Goal: Check status: Check status

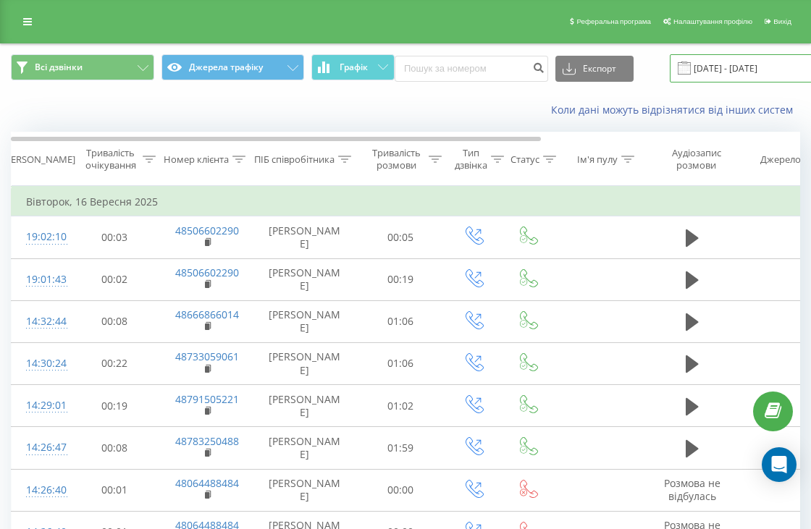
click at [705, 67] on input "[DATE] - [DATE]" at bounding box center [757, 68] width 175 height 28
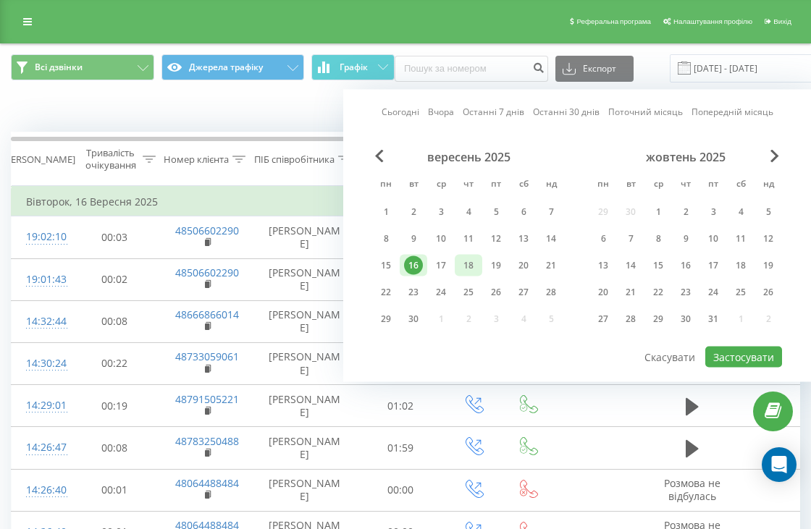
click at [474, 264] on div "18" at bounding box center [468, 265] width 19 height 19
click at [768, 363] on button "Застосувати" at bounding box center [743, 357] width 77 height 21
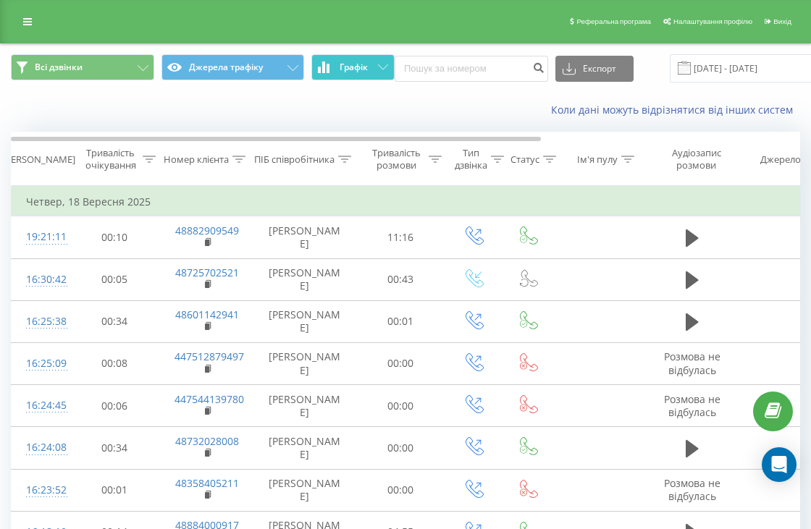
click at [342, 70] on span "Графік" at bounding box center [354, 67] width 28 height 10
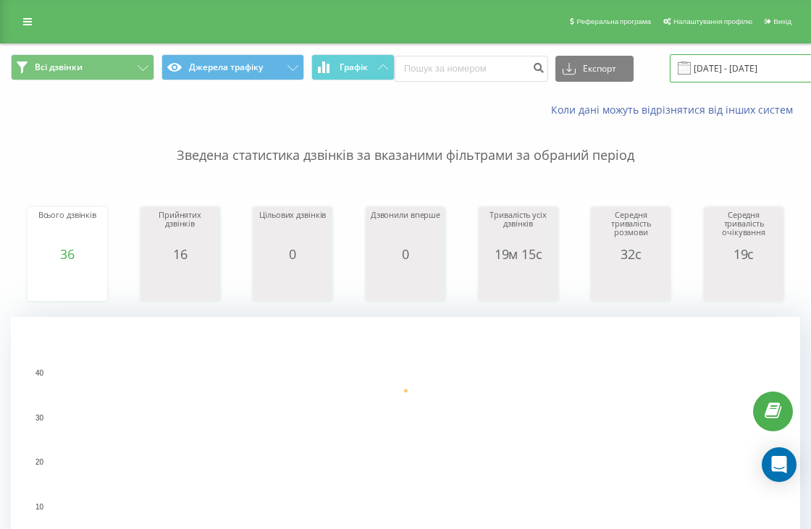
click at [755, 68] on input "[DATE] - [DATE]" at bounding box center [757, 68] width 175 height 28
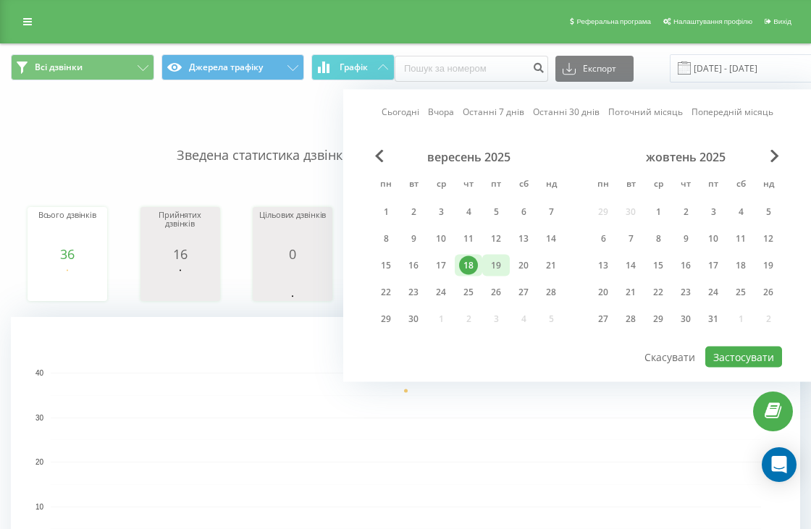
click at [491, 266] on div "19" at bounding box center [496, 265] width 19 height 19
click at [731, 361] on button "Застосувати" at bounding box center [743, 357] width 77 height 21
type input "[DATE] - [DATE]"
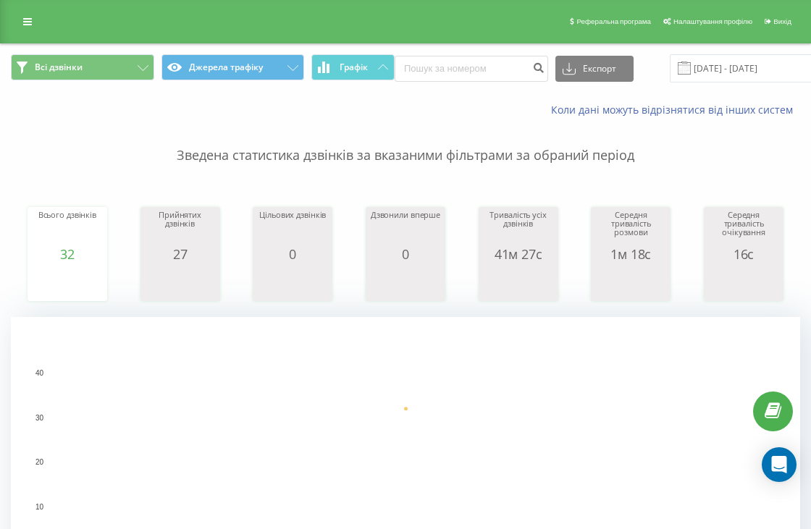
click at [419, 394] on rect "A chart." at bounding box center [406, 462] width 710 height 179
